Goal: Check status: Check status

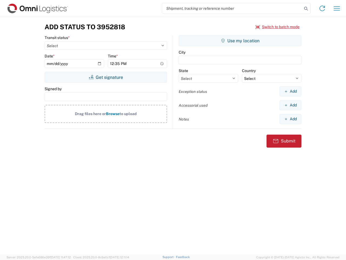
click at [232, 8] on input "search" at bounding box center [232, 8] width 140 height 10
click at [306, 9] on icon at bounding box center [306, 9] width 8 height 8
click at [322, 8] on icon at bounding box center [322, 8] width 9 height 9
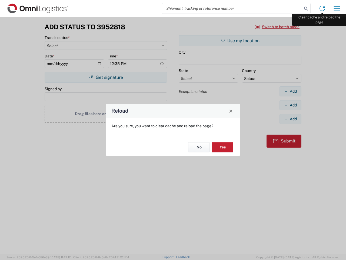
click at [337, 8] on div "Reload Are you sure, you want to clear cache and reload the page? No Yes" at bounding box center [173, 130] width 346 height 260
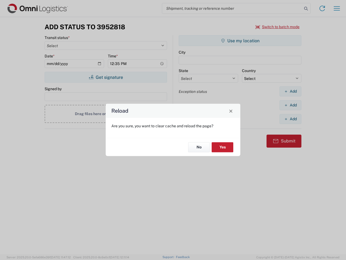
click at [278, 27] on div "Reload Are you sure, you want to clear cache and reload the page? No Yes" at bounding box center [173, 130] width 346 height 260
click at [106, 77] on div "Reload Are you sure, you want to clear cache and reload the page? No Yes" at bounding box center [173, 130] width 346 height 260
click at [240, 41] on div "Reload Are you sure, you want to clear cache and reload the page? No Yes" at bounding box center [173, 130] width 346 height 260
click at [290, 91] on div "Reload Are you sure, you want to clear cache and reload the page? No Yes" at bounding box center [173, 130] width 346 height 260
click at [290, 105] on div "Reload Are you sure, you want to clear cache and reload the page? No Yes" at bounding box center [173, 130] width 346 height 260
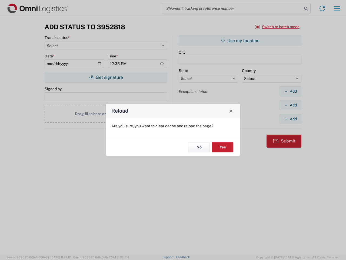
click at [290, 119] on div "Reload Are you sure, you want to clear cache and reload the page? No Yes" at bounding box center [173, 130] width 346 height 260
